Goal: Use online tool/utility

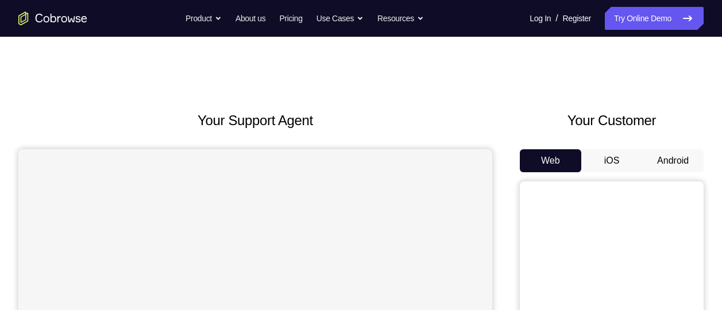
click at [676, 163] on button "Android" at bounding box center [672, 160] width 61 height 23
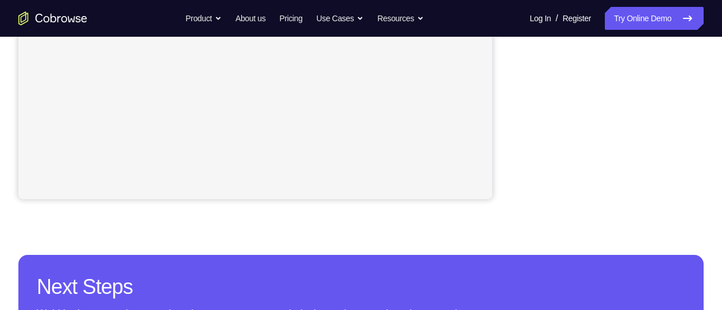
scroll to position [336, 0]
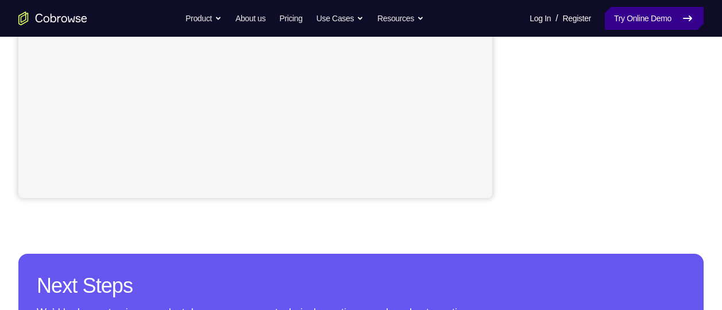
click at [643, 17] on link "Try Online Demo" at bounding box center [654, 18] width 99 height 23
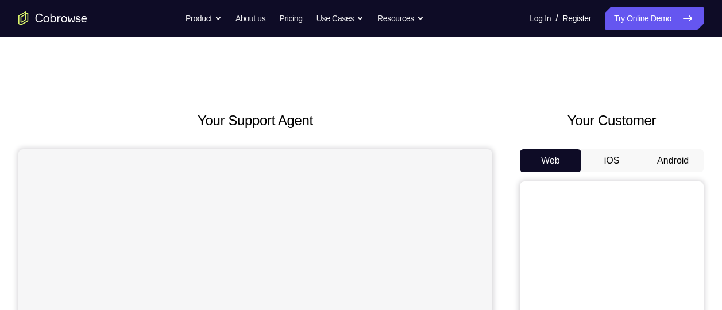
click at [684, 161] on button "Android" at bounding box center [672, 160] width 61 height 23
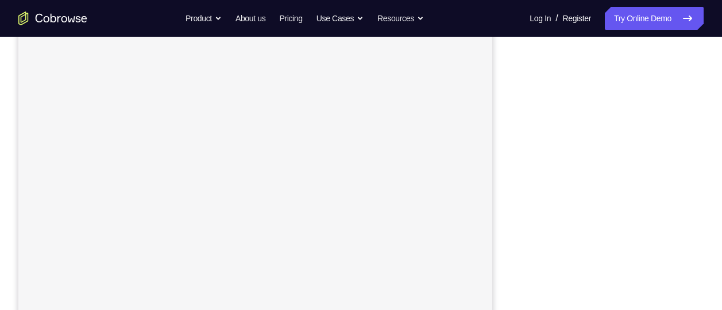
scroll to position [172, 0]
